Goal: Subscribe to service/newsletter

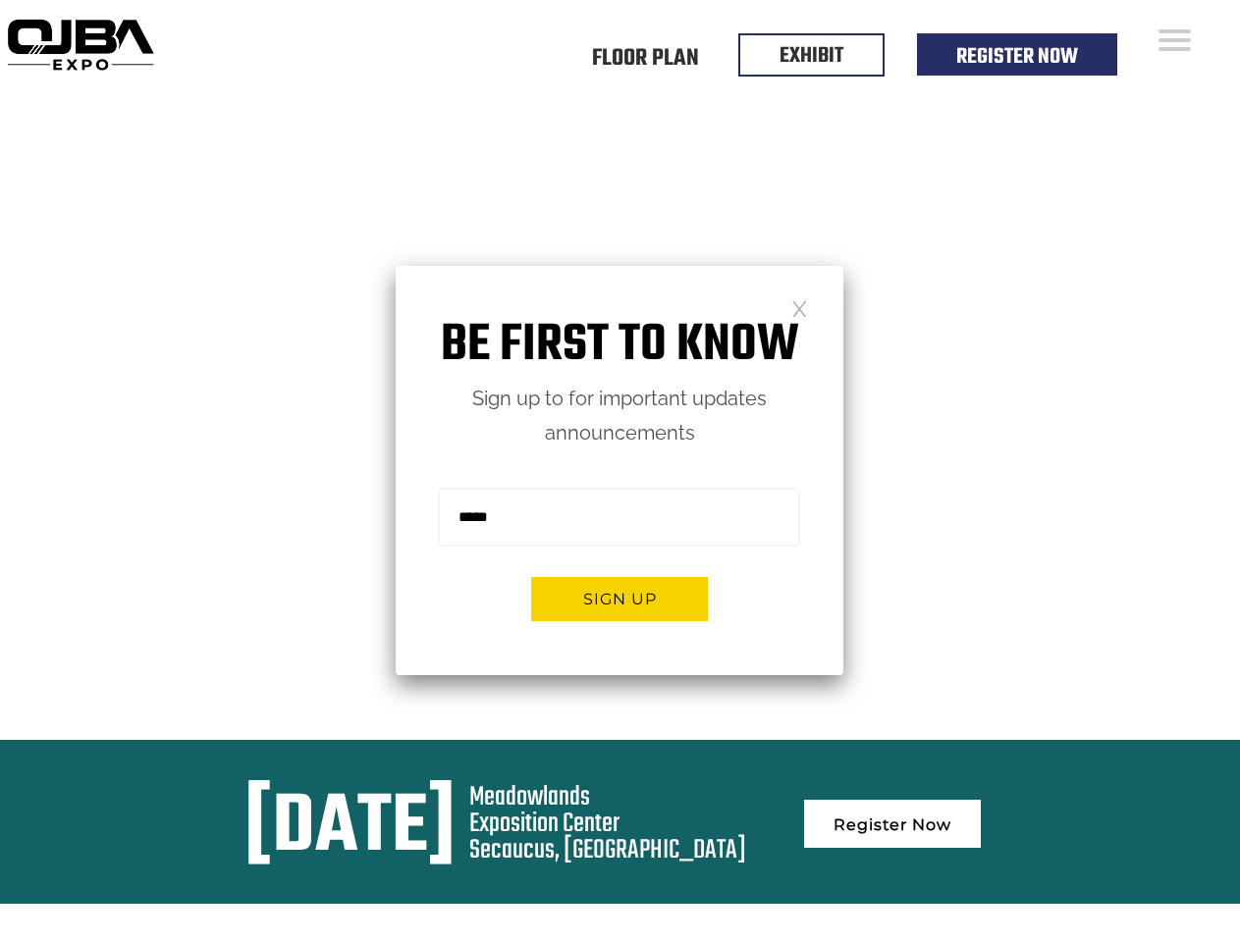
click at [619, 471] on form "Sign me up for the newsletter! ******* Sign up" at bounding box center [620, 563] width 448 height 225
click at [619, 599] on button "Sign up" at bounding box center [619, 599] width 177 height 44
